Goal: Task Accomplishment & Management: Use online tool/utility

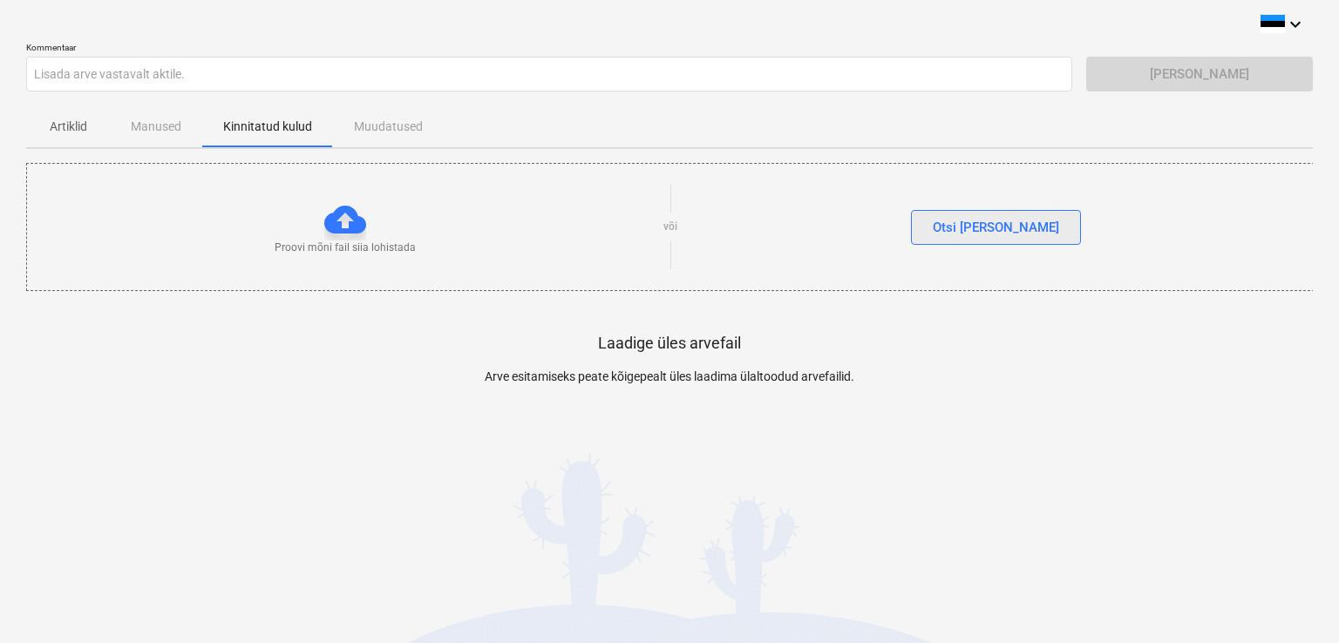
click at [1008, 227] on div "Otsi [PERSON_NAME]" at bounding box center [995, 227] width 126 height 23
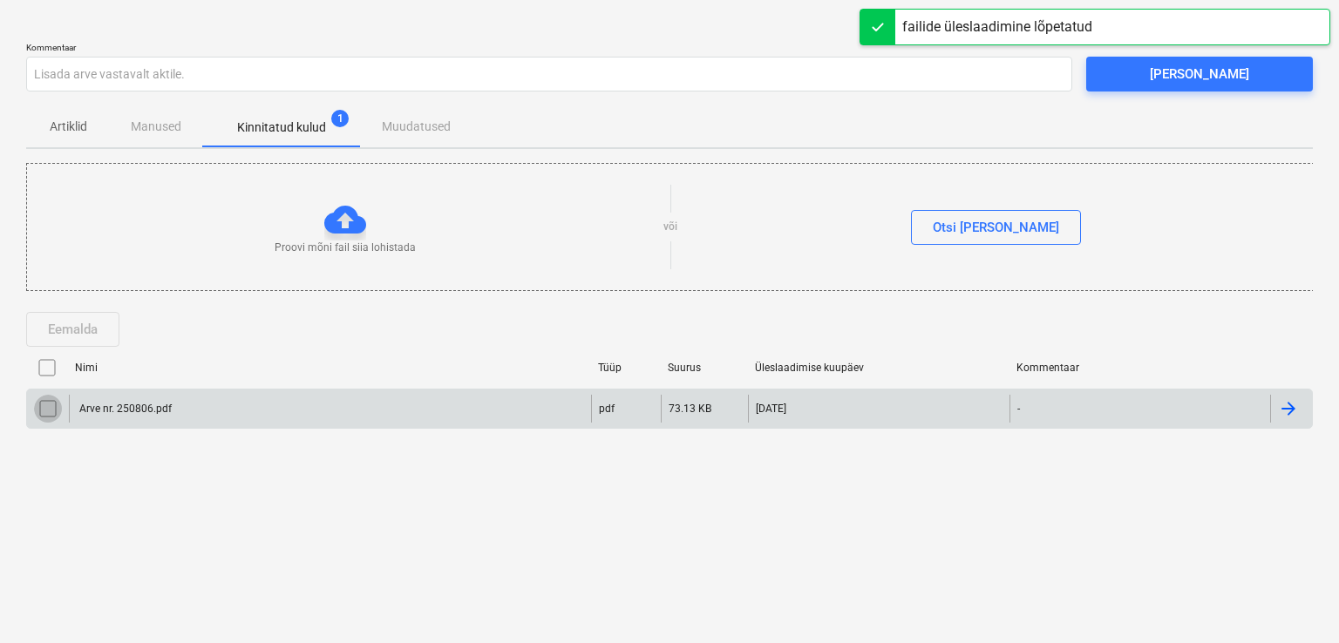
click at [47, 410] on input "checkbox" at bounding box center [48, 409] width 28 height 28
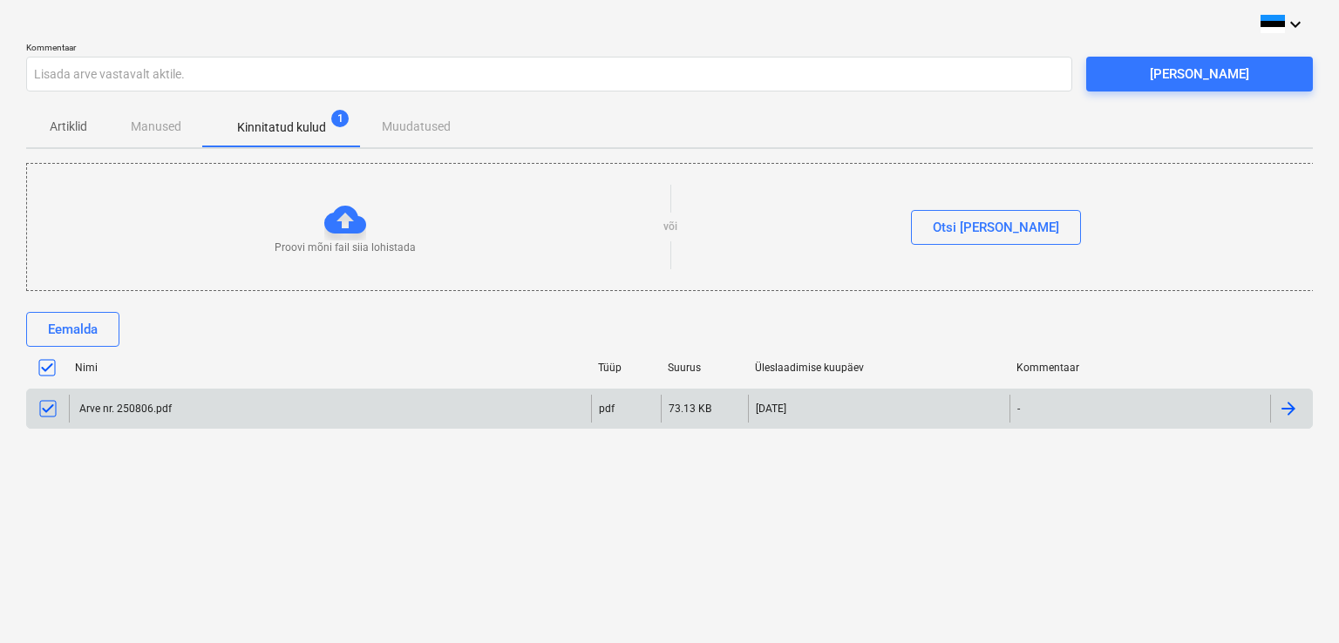
click at [46, 410] on input "checkbox" at bounding box center [48, 409] width 28 height 28
click at [1283, 410] on div at bounding box center [1288, 408] width 21 height 21
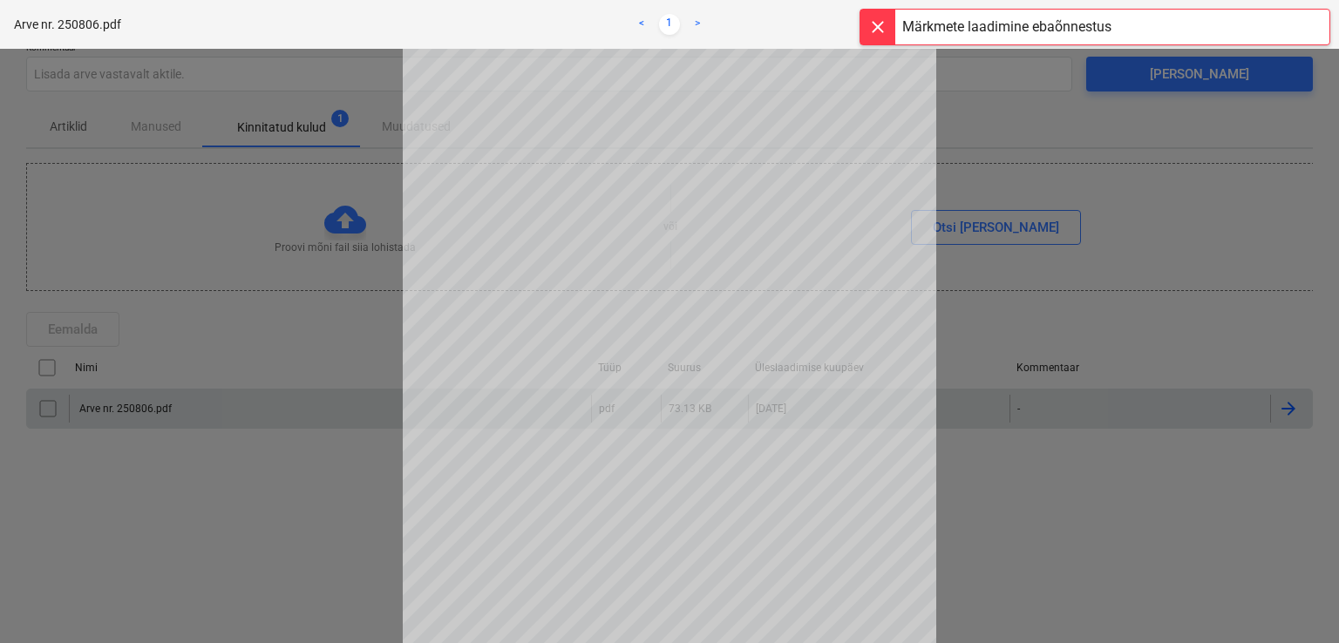
click at [1031, 520] on div at bounding box center [669, 346] width 1339 height 594
click at [880, 24] on div at bounding box center [877, 27] width 35 height 35
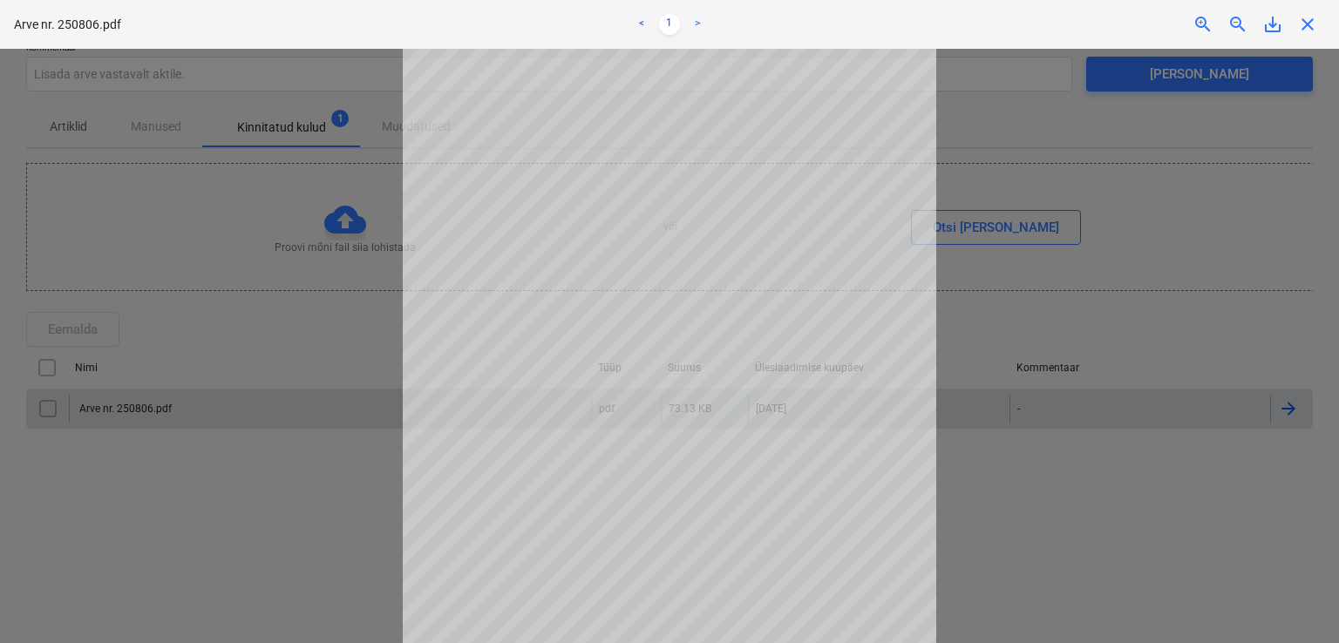
click at [1309, 28] on span "close" at bounding box center [1307, 24] width 21 height 21
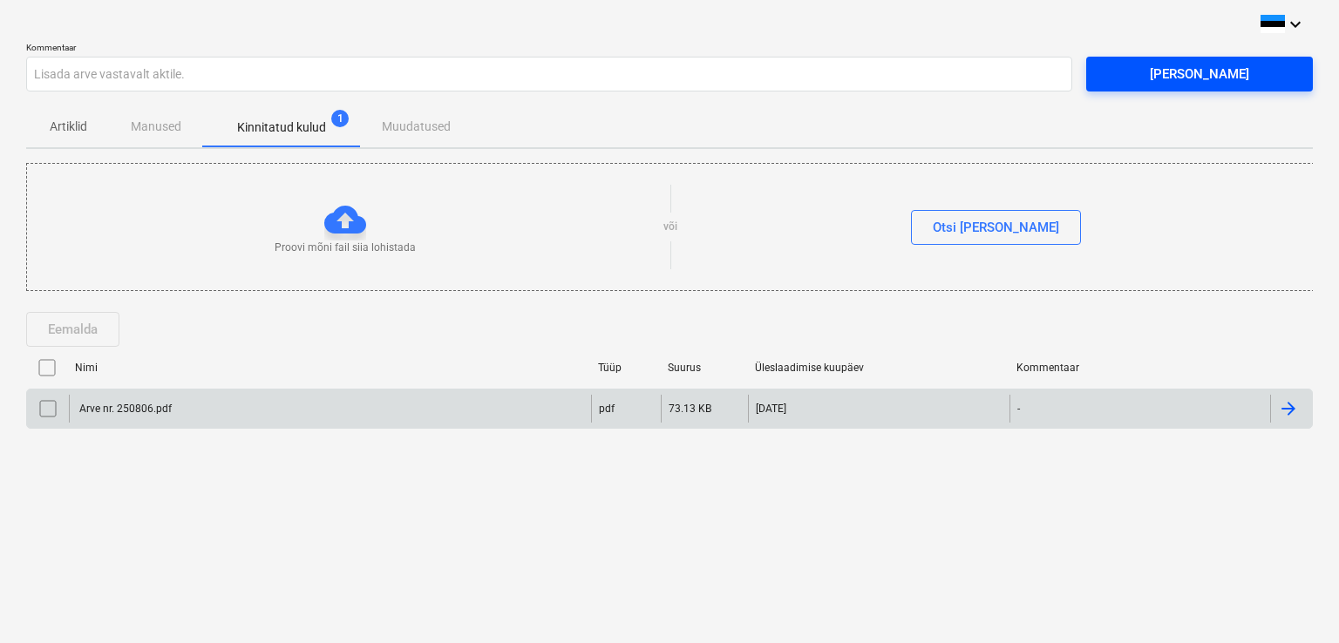
click at [1194, 80] on div "[PERSON_NAME]" at bounding box center [1198, 74] width 99 height 23
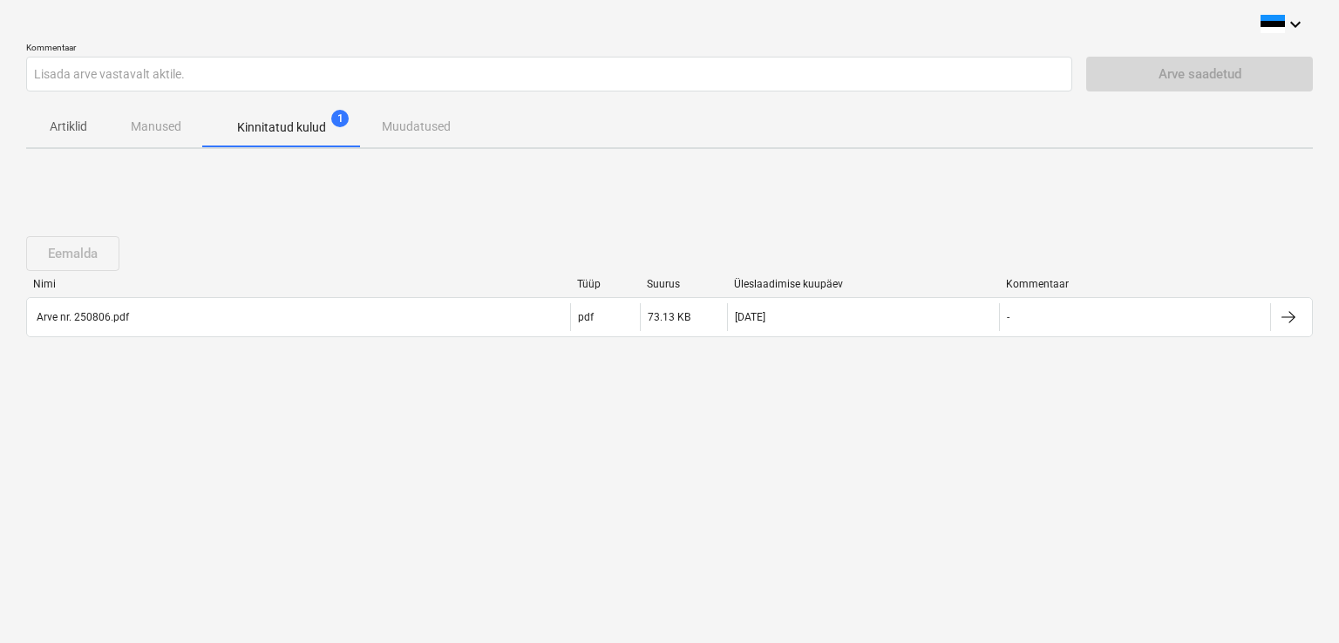
click at [159, 133] on div "Artiklid Manused Kinnitatud kulud 1 Muudatused" at bounding box center [669, 126] width 1286 height 42
click at [73, 132] on p "Artiklid" at bounding box center [68, 127] width 42 height 18
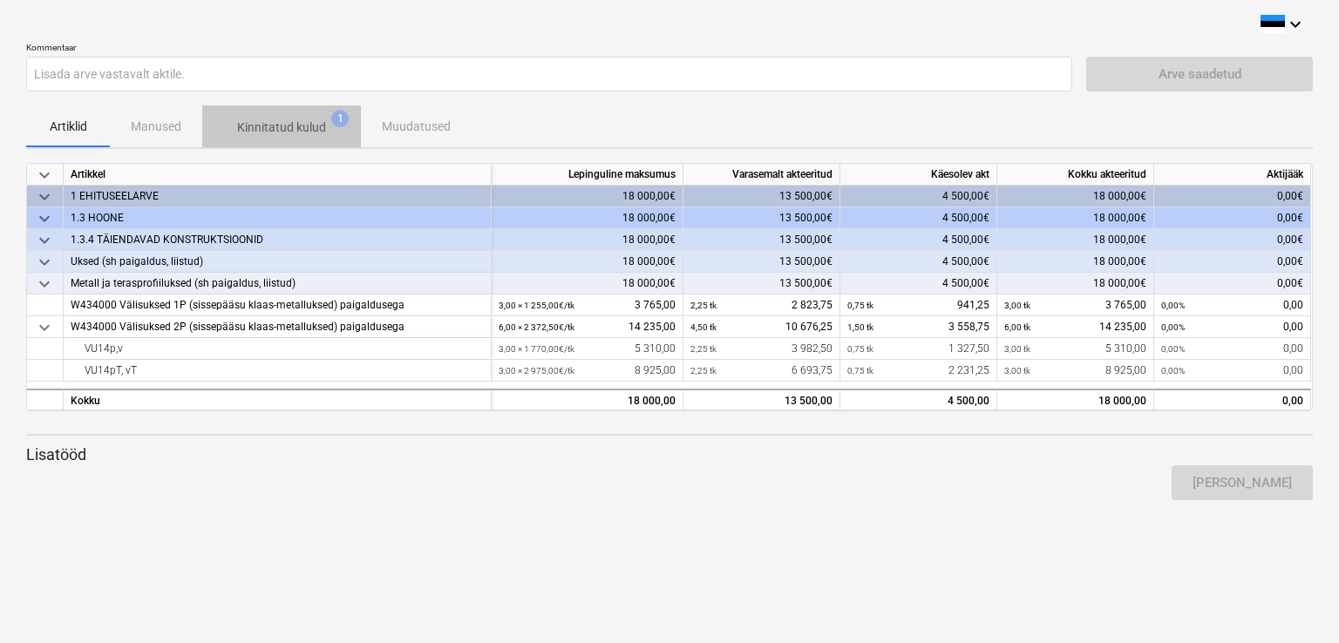
click at [263, 125] on p "Kinnitatud kulud" at bounding box center [281, 128] width 89 height 18
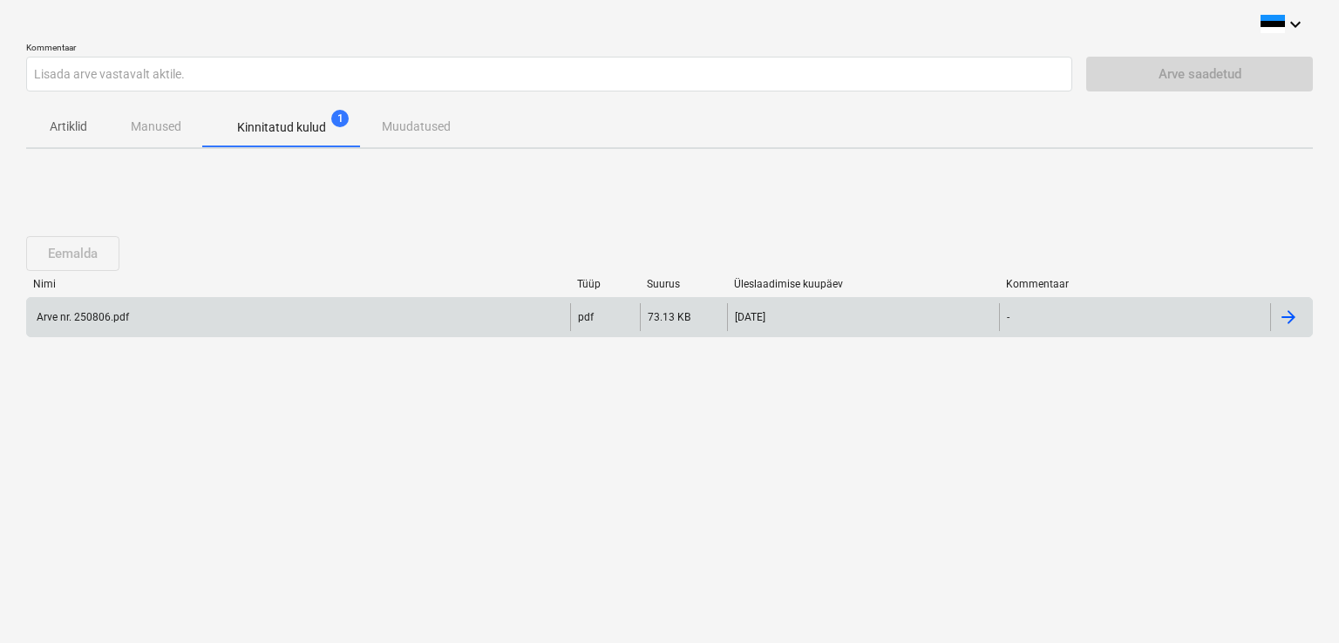
click at [188, 315] on div "Arve nr. 250806.pdf" at bounding box center [298, 317] width 543 height 28
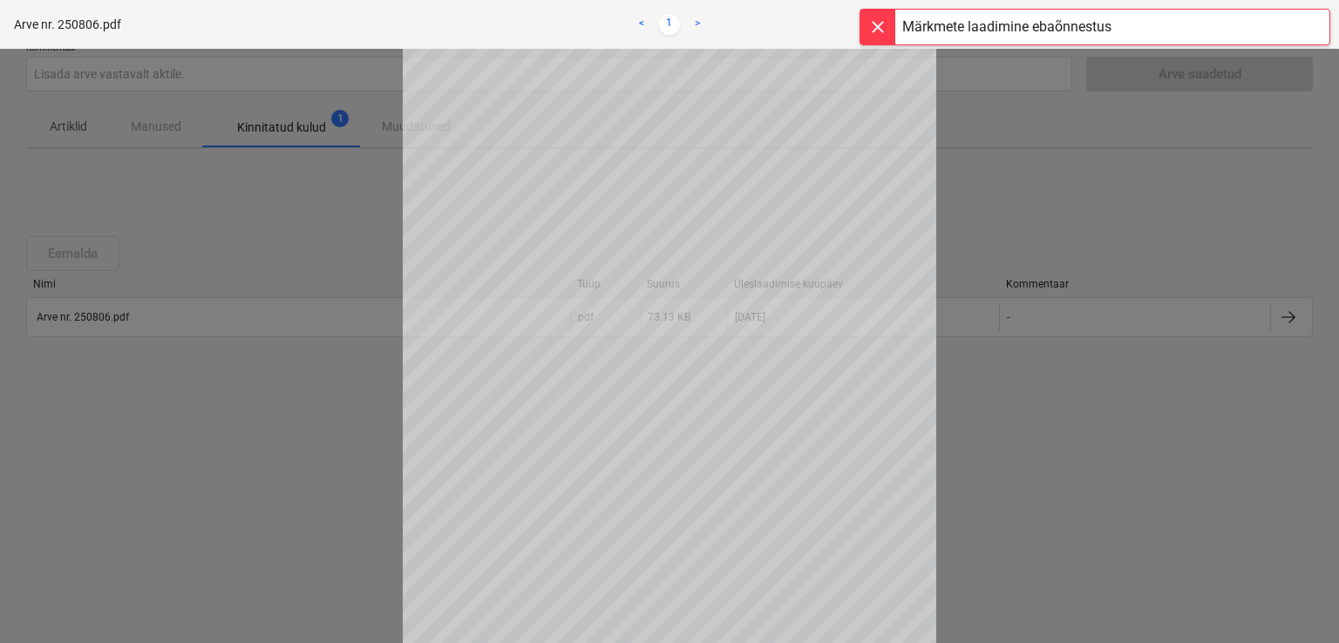
click at [878, 24] on div at bounding box center [877, 27] width 35 height 35
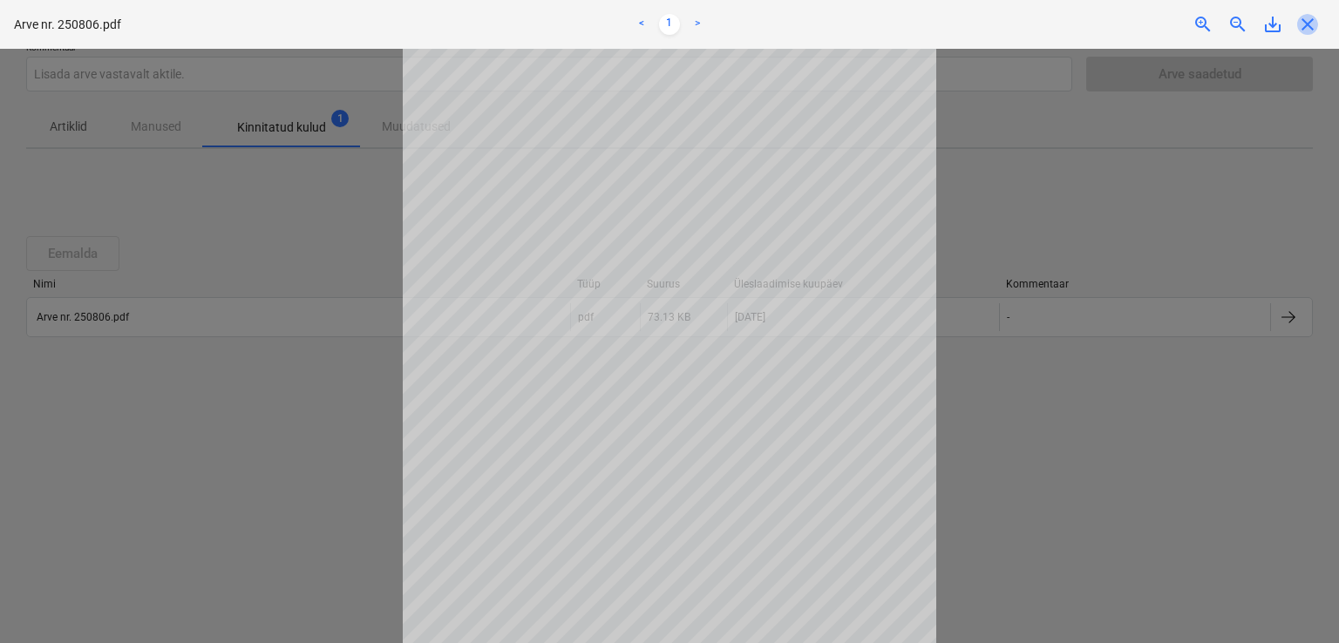
click at [1307, 25] on span "close" at bounding box center [1307, 24] width 21 height 21
